Goal: Information Seeking & Learning: Learn about a topic

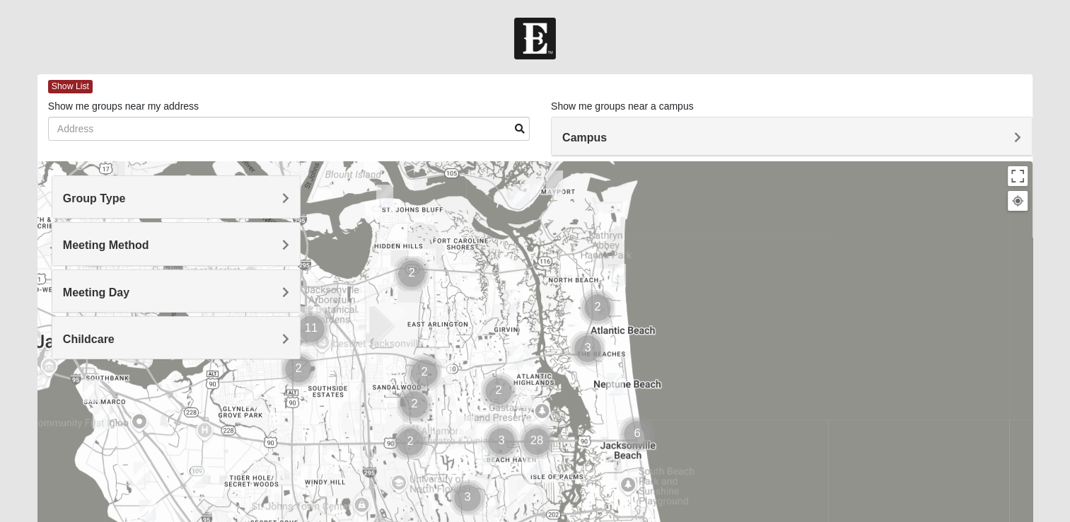
click at [126, 200] on span "Group Type" at bounding box center [94, 198] width 63 height 12
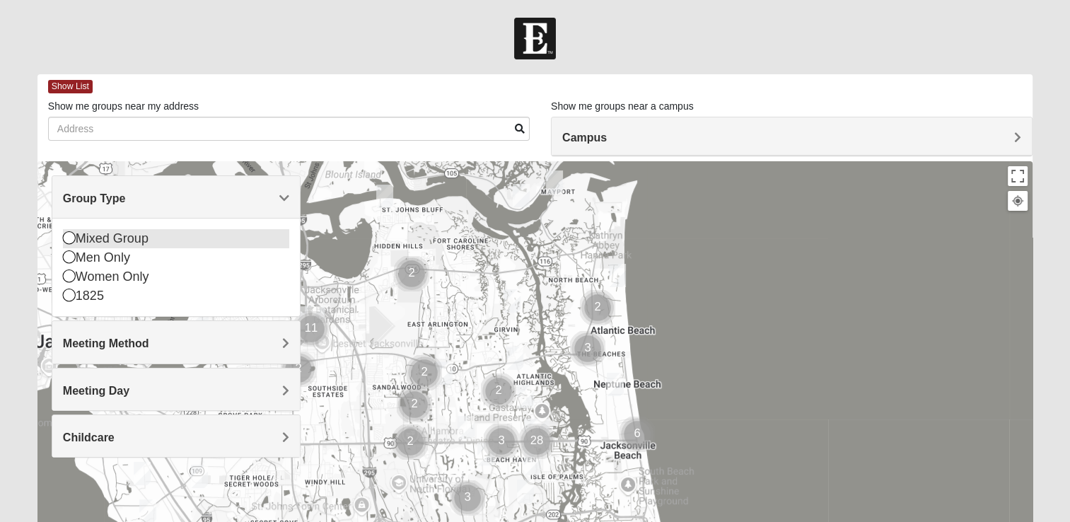
click at [69, 239] on icon at bounding box center [69, 237] width 13 height 13
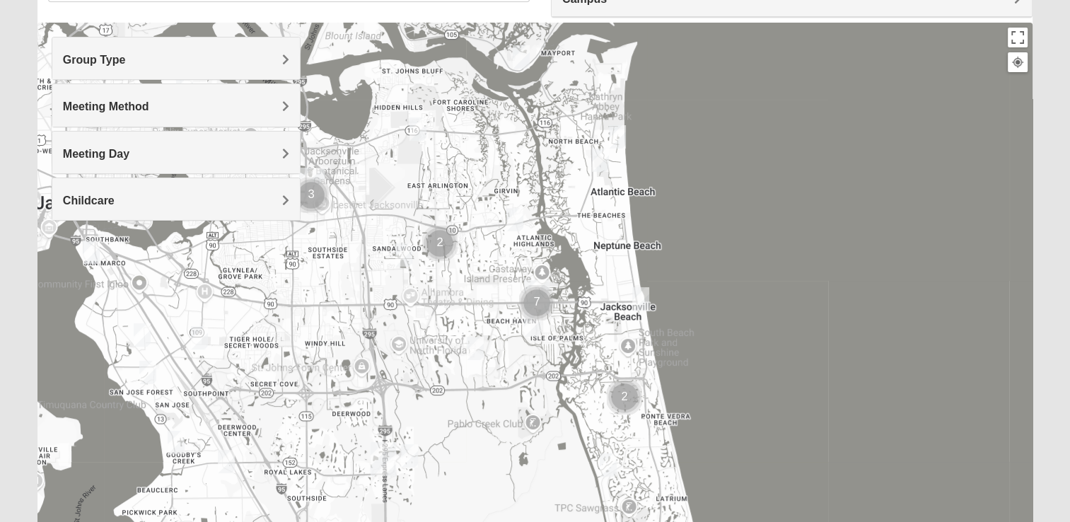
scroll to position [115, 0]
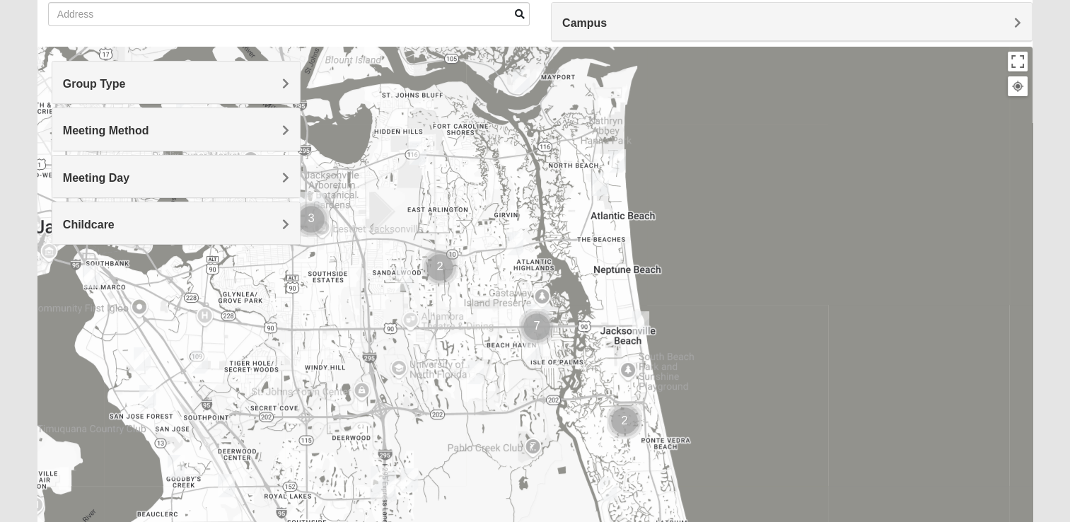
click at [149, 132] on span "Meeting Method" at bounding box center [106, 131] width 86 height 12
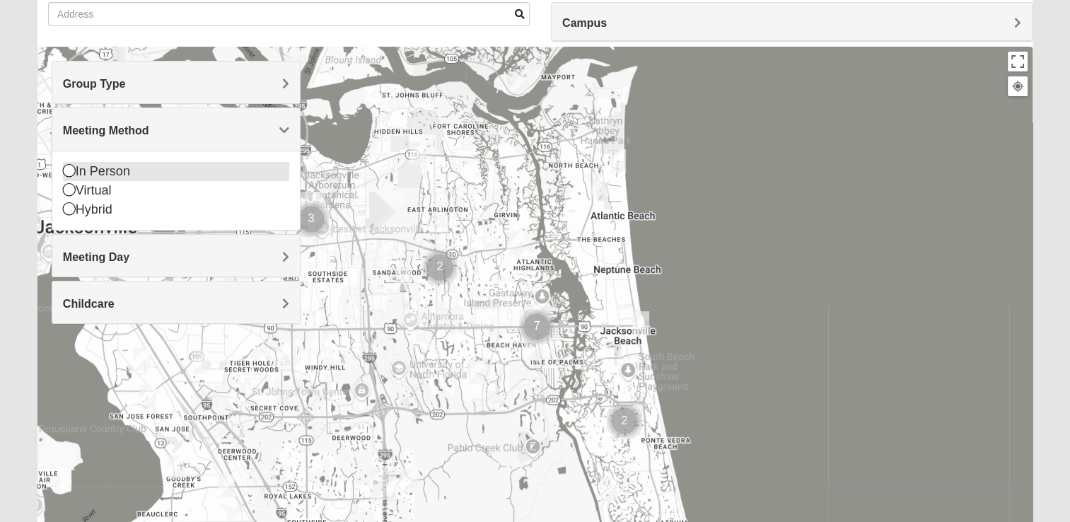
click at [67, 171] on icon at bounding box center [69, 170] width 13 height 13
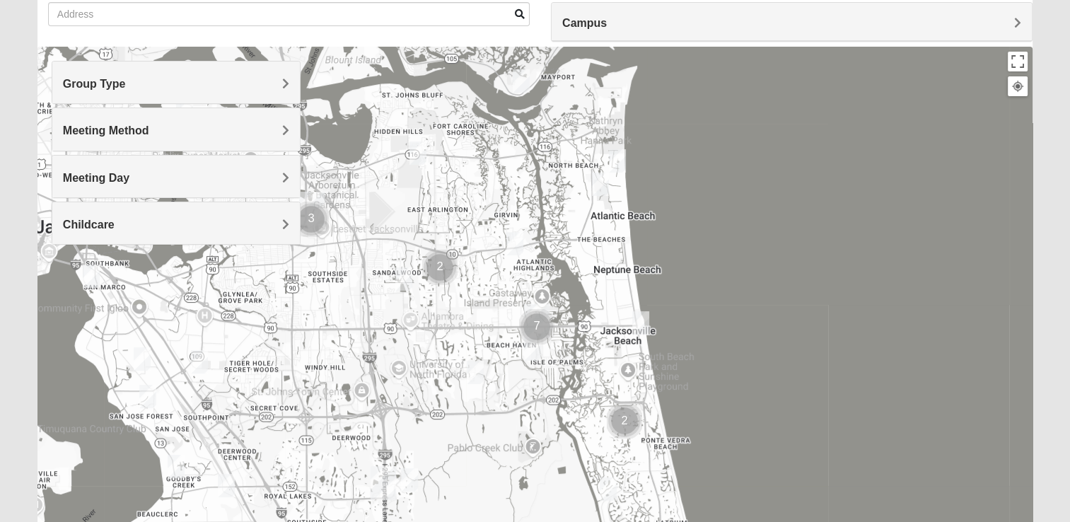
click at [129, 174] on span "Meeting Day" at bounding box center [96, 178] width 67 height 12
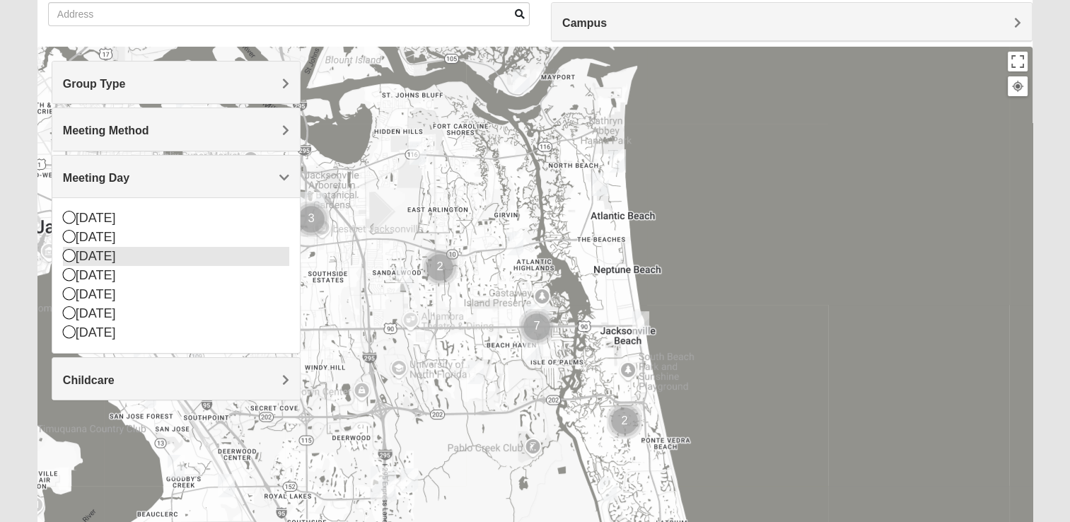
click at [65, 255] on icon at bounding box center [69, 255] width 13 height 13
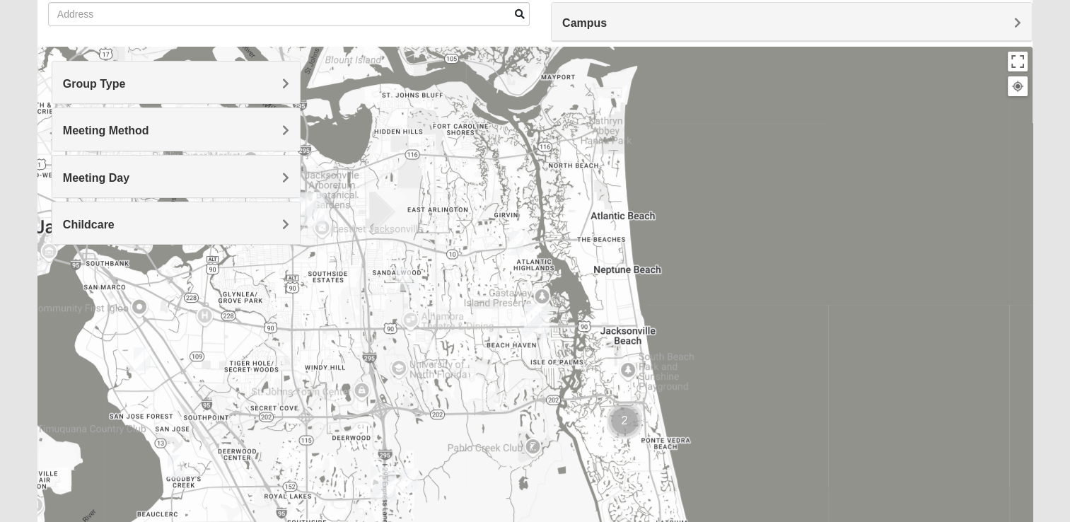
click at [115, 224] on span "Childcare" at bounding box center [89, 225] width 52 height 12
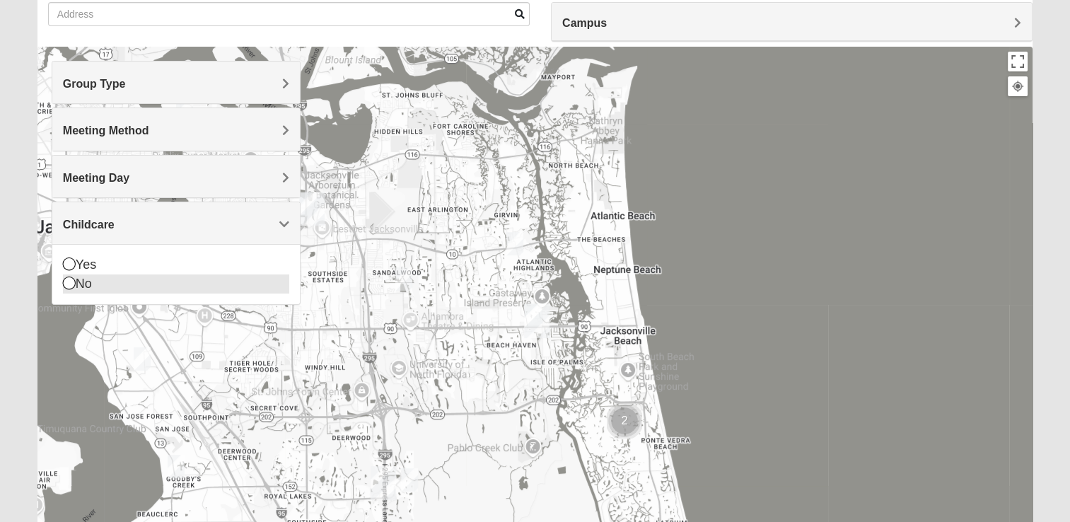
click at [69, 284] on icon at bounding box center [69, 283] width 13 height 13
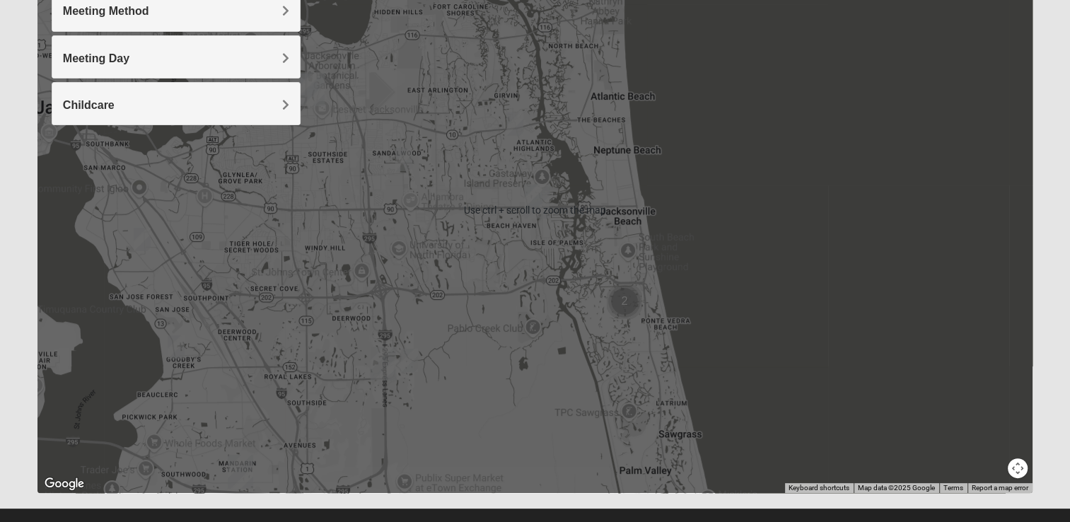
scroll to position [256, 0]
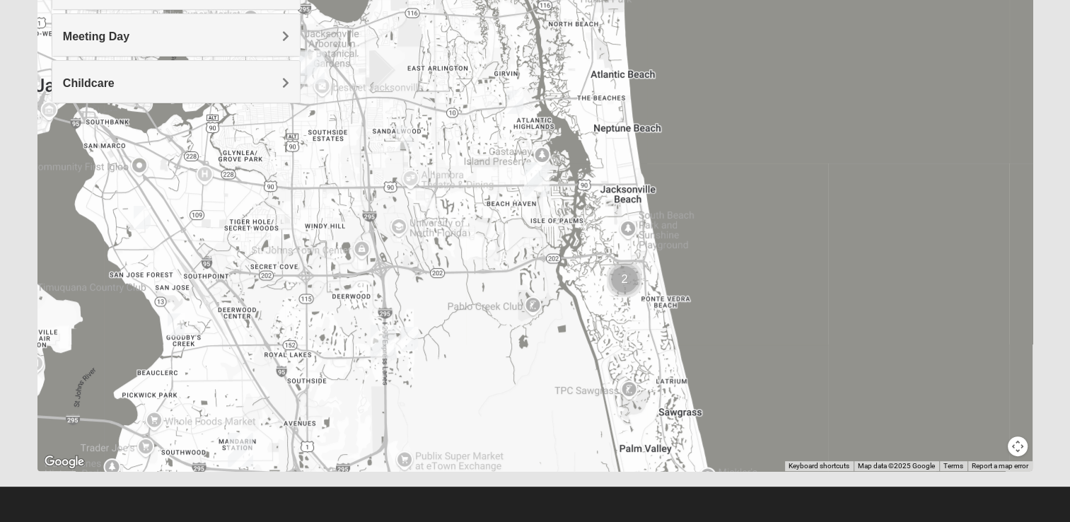
click at [531, 168] on img "San Pablo" at bounding box center [536, 180] width 25 height 34
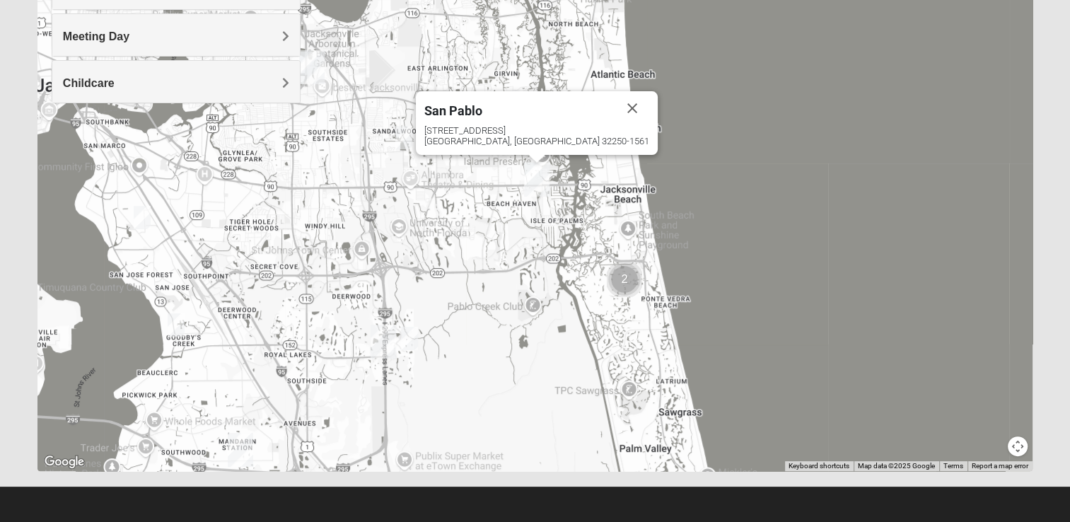
click at [409, 338] on img "Mixed Craig & Marsha Myers 32256" at bounding box center [409, 338] width 17 height 23
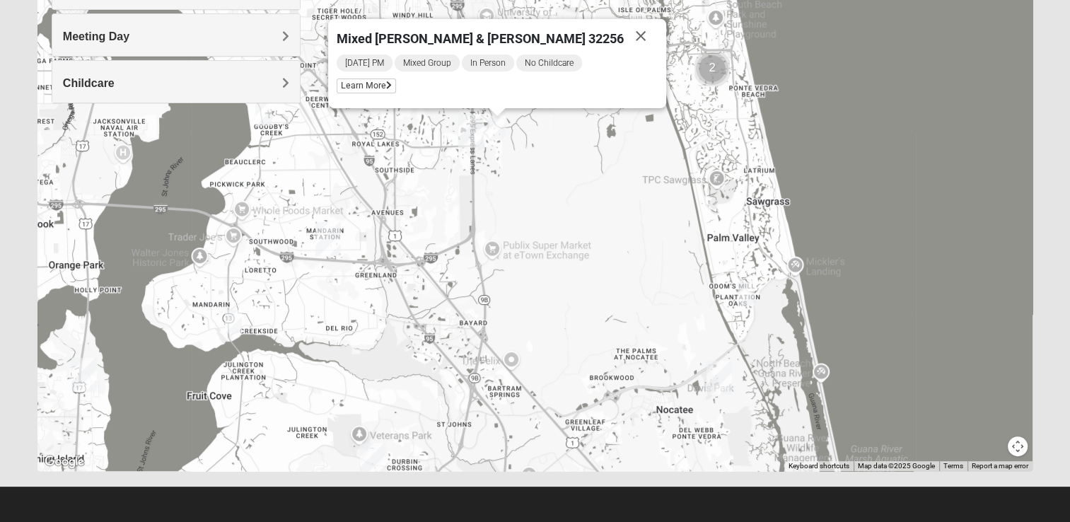
drag, startPoint x: 463, startPoint y: 385, endPoint x: 551, endPoint y: 165, distance: 236.9
click at [551, 165] on div "Mixed [PERSON_NAME] & [PERSON_NAME] 32256 [DATE] PM Mixed Group In Person No Ch…" at bounding box center [534, 188] width 995 height 566
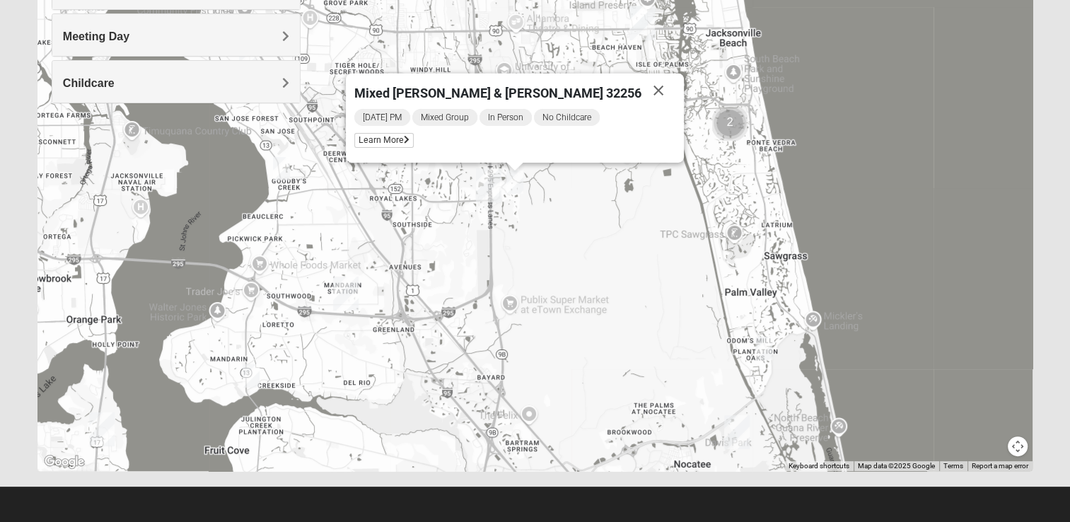
drag, startPoint x: 299, startPoint y: 157, endPoint x: 317, endPoint y: 219, distance: 64.9
click at [317, 219] on div "Mixed [PERSON_NAME] & [PERSON_NAME] 32256 [DATE] PM Mixed Group In Person No Ch…" at bounding box center [534, 188] width 995 height 566
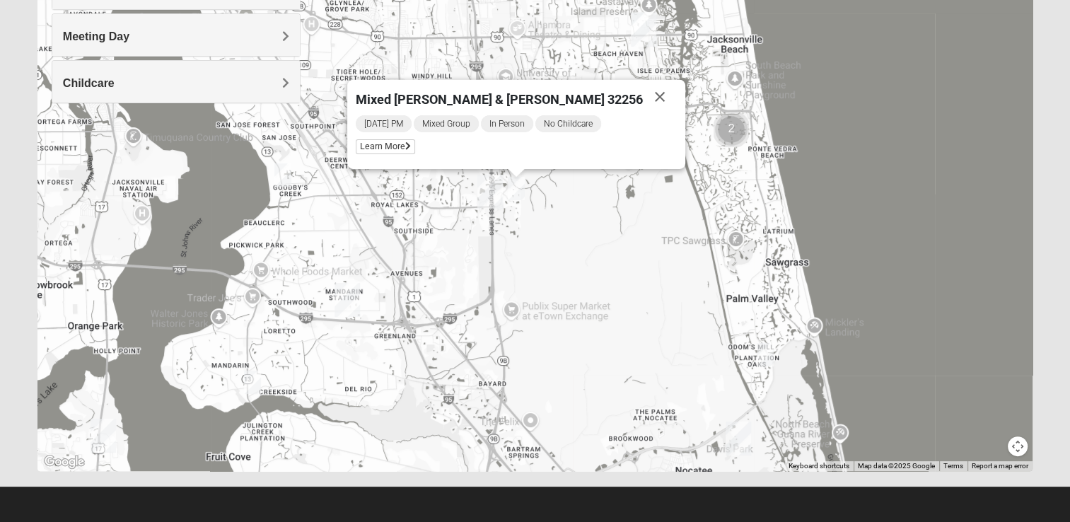
click at [282, 173] on img "Mixed Roulette 32217" at bounding box center [283, 174] width 17 height 23
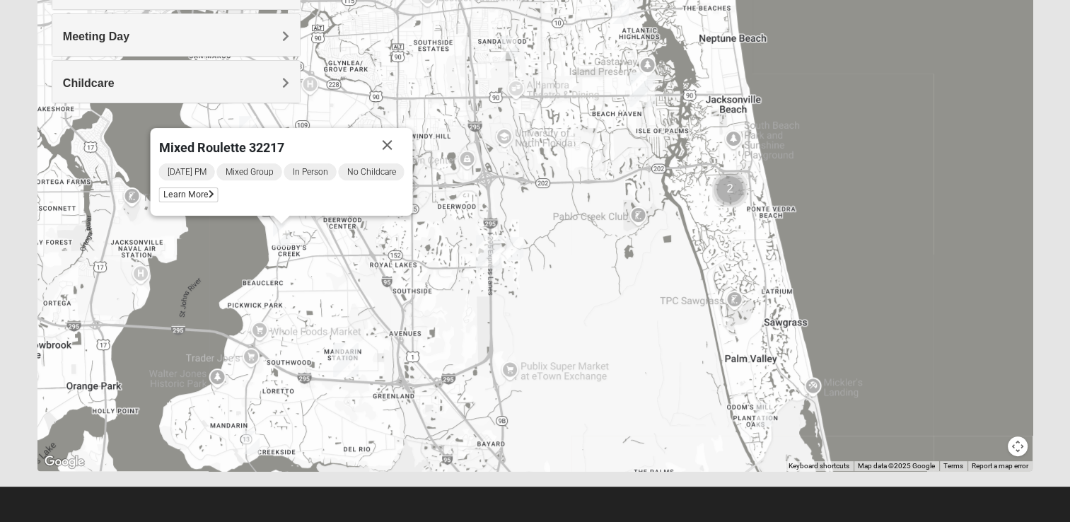
drag, startPoint x: 335, startPoint y: 228, endPoint x: 334, endPoint y: 291, distance: 63.0
click at [334, 291] on div "Mixed Roulette 32217 [DATE] PM Mixed Group In Person No Childcare Learn More" at bounding box center [534, 188] width 995 height 566
click at [204, 197] on span "Learn More" at bounding box center [187, 194] width 59 height 15
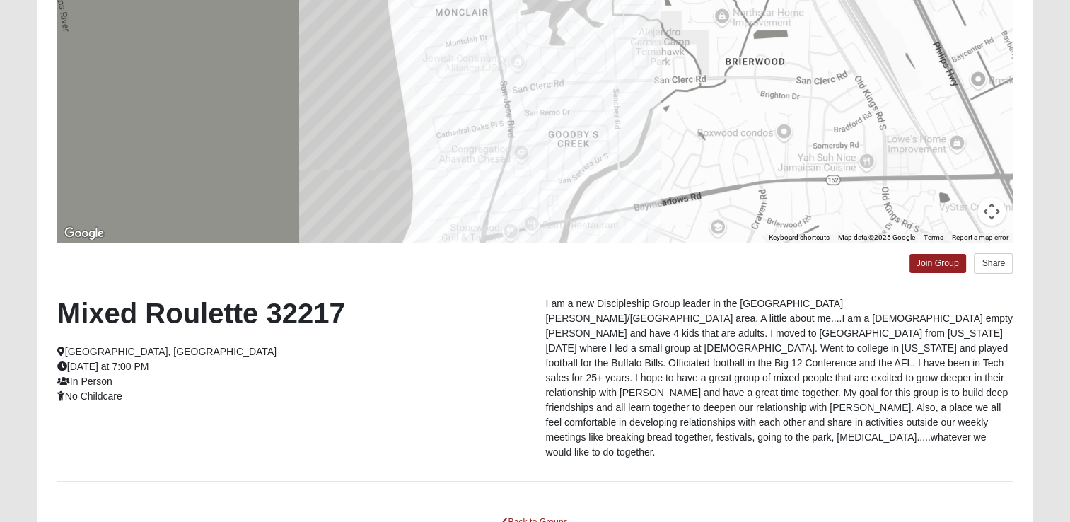
scroll to position [125, 0]
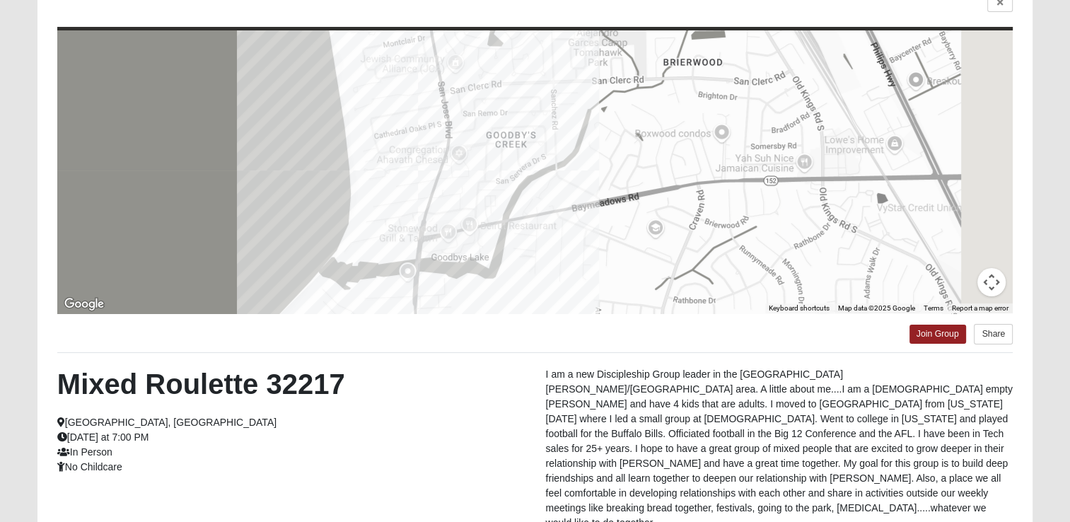
drag, startPoint x: 740, startPoint y: 180, endPoint x: 674, endPoint y: 103, distance: 101.3
click at [674, 103] on div at bounding box center [535, 171] width 956 height 283
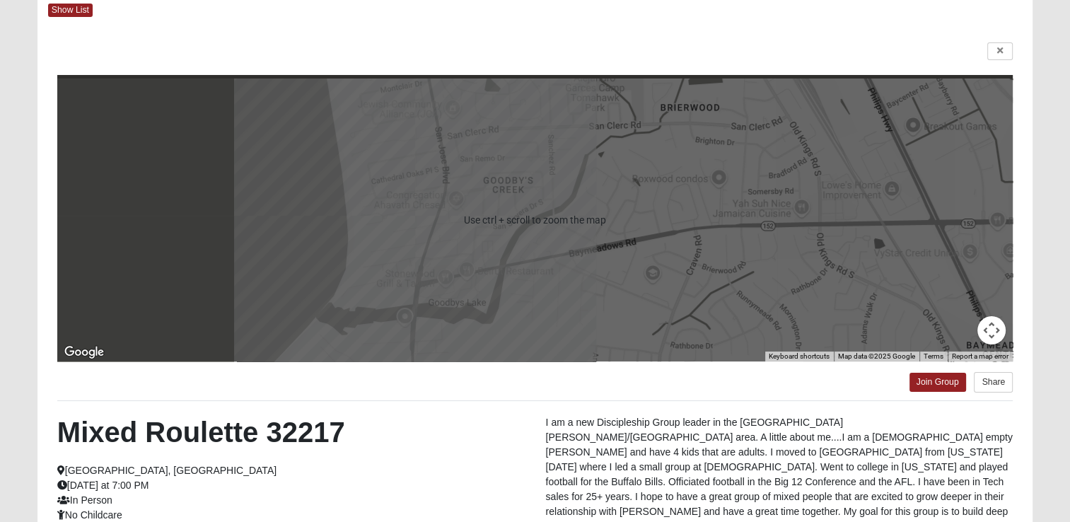
scroll to position [54, 0]
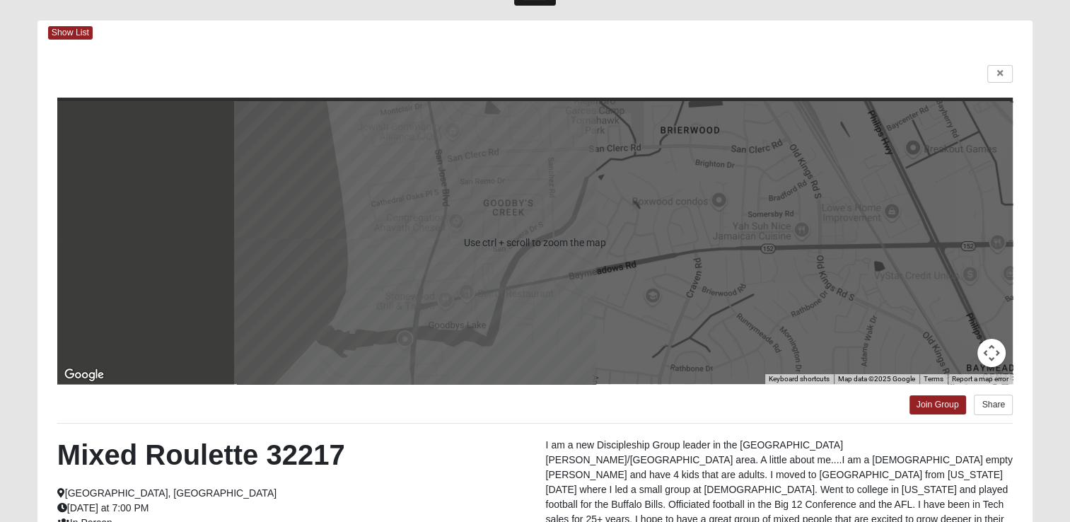
click at [56, 21] on div "Show List" at bounding box center [540, 33] width 985 height 25
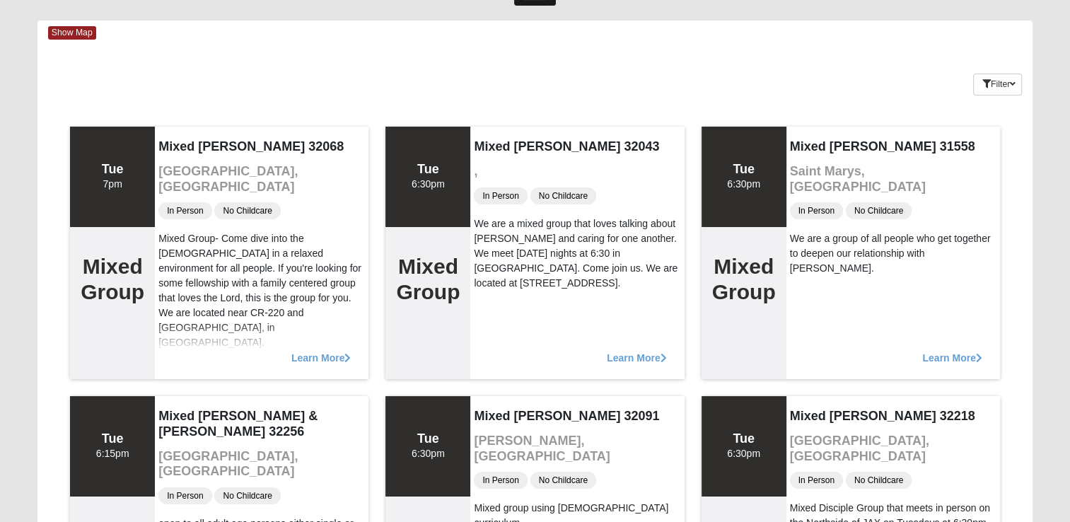
scroll to position [0, 0]
